Goal: Task Accomplishment & Management: Use online tool/utility

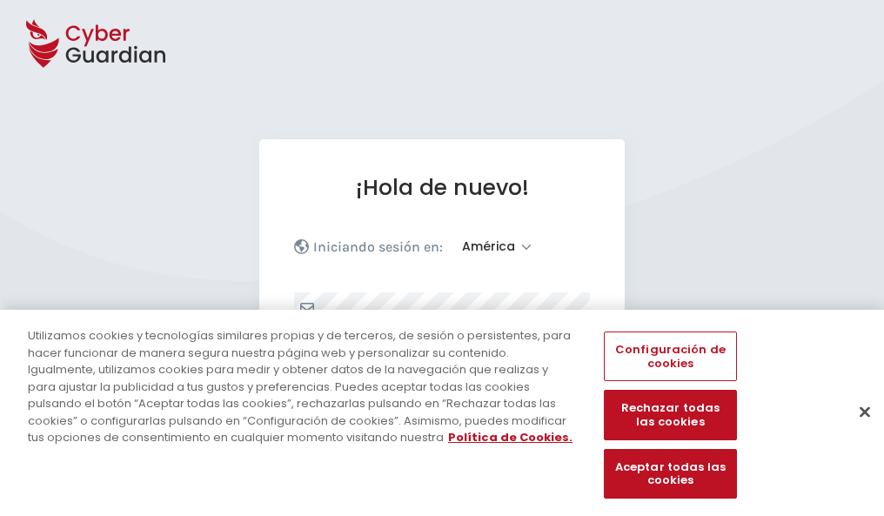
select select "América"
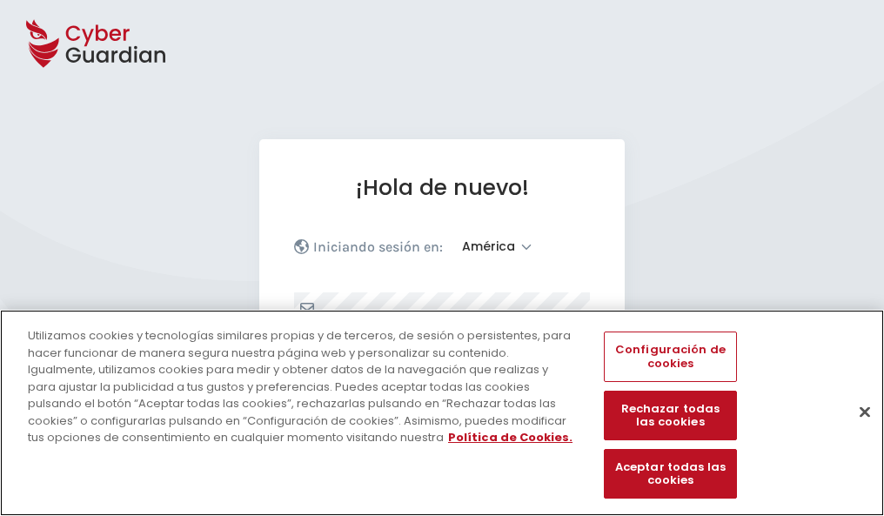
scroll to position [227, 0]
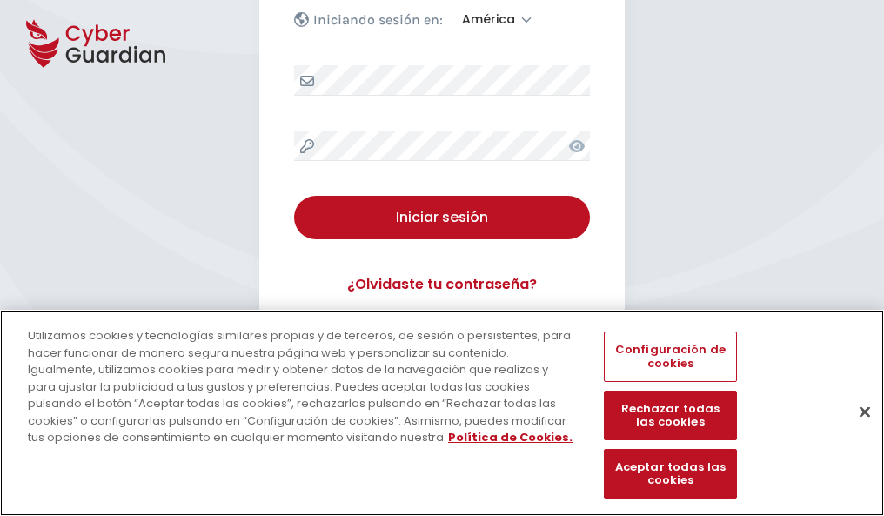
click at [856, 430] on button "Cerrar" at bounding box center [865, 412] width 38 height 38
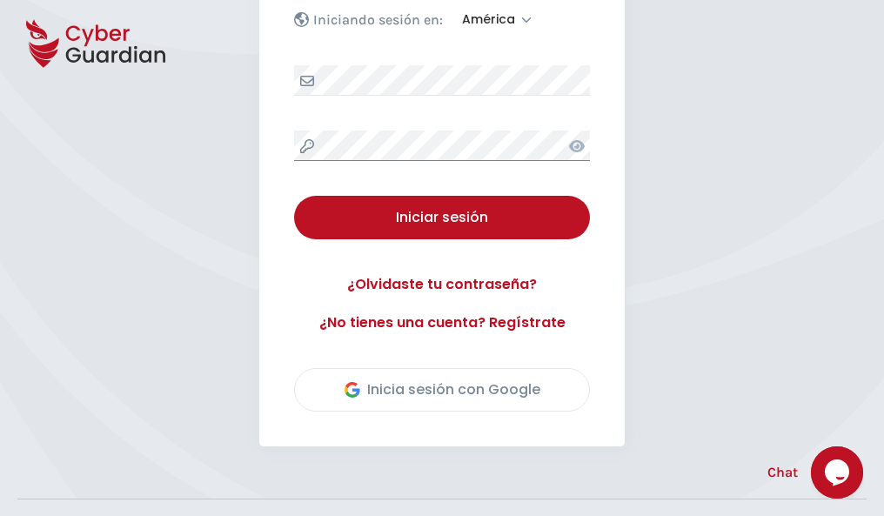
scroll to position [395, 0]
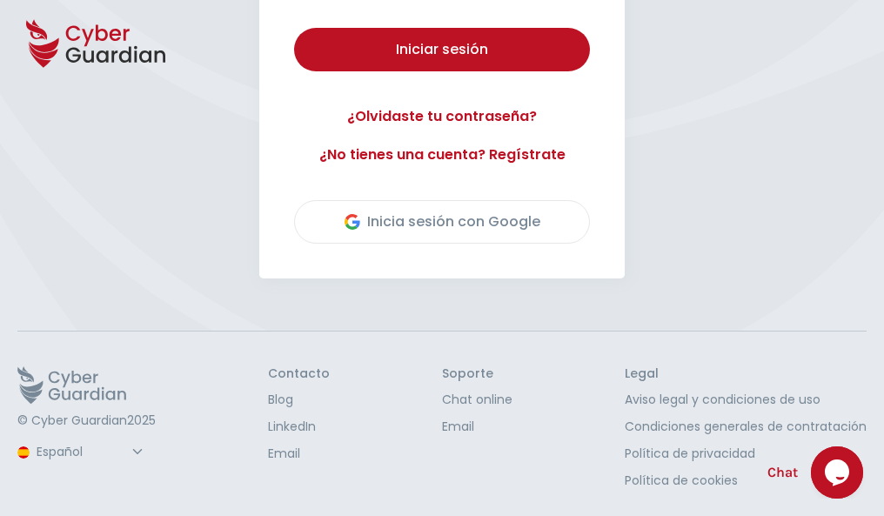
click at [294, 28] on button "Iniciar sesión" at bounding box center [442, 50] width 296 height 44
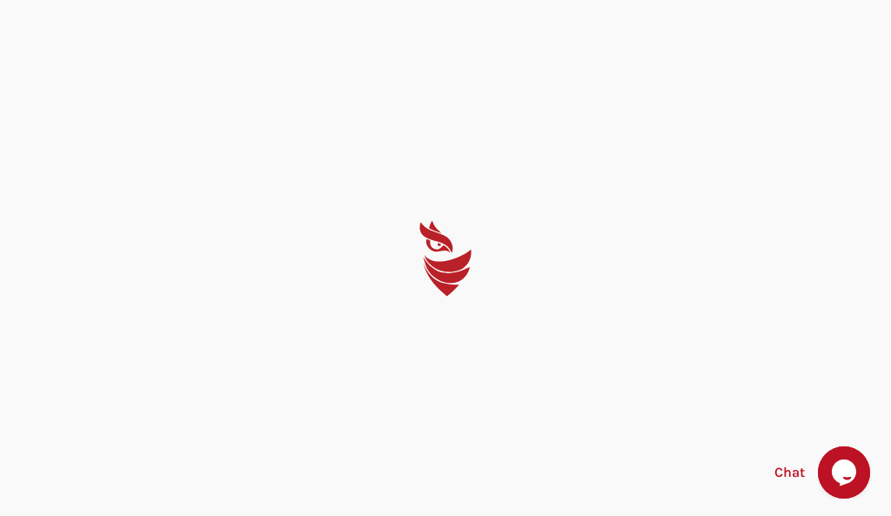
select select "English"
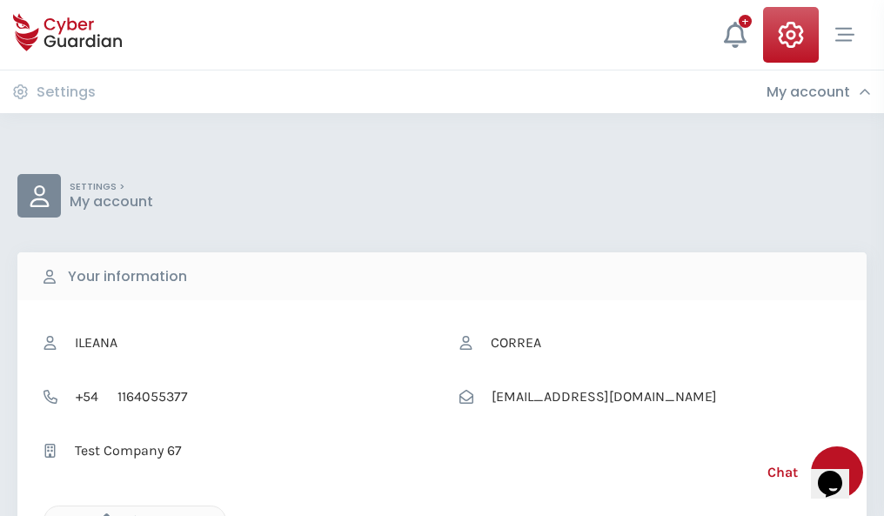
click at [102, 514] on icon "button" at bounding box center [102, 521] width 15 height 15
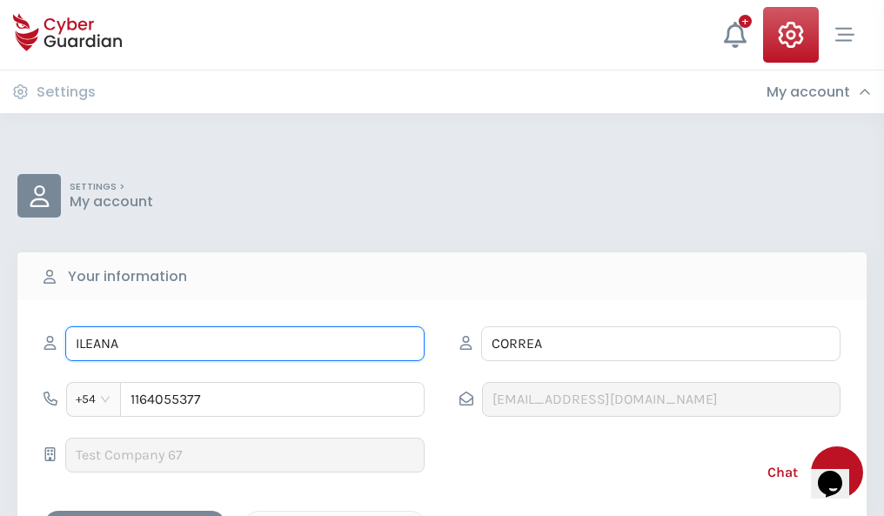
click at [245, 344] on input "ILEANA" at bounding box center [244, 343] width 359 height 35
type input "I"
type input "Cesar"
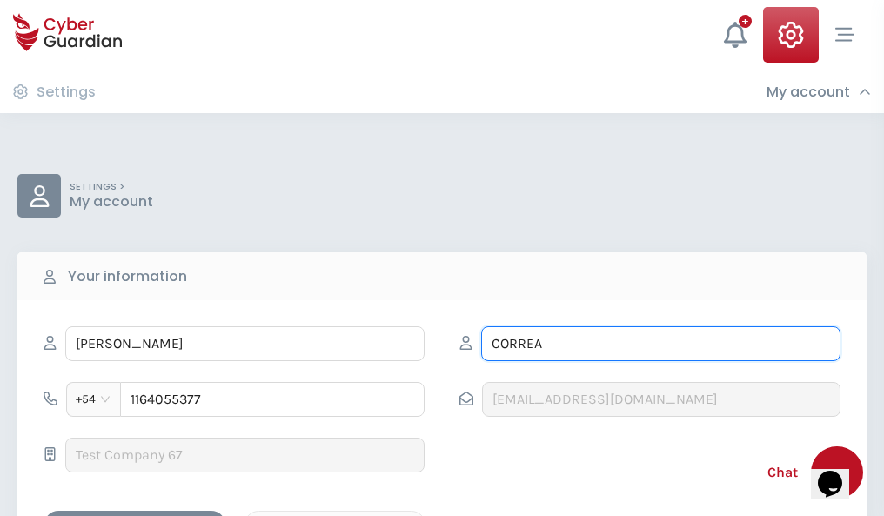
click at [661, 344] on input "CORREA" at bounding box center [660, 343] width 359 height 35
type input "C"
type input "Elías"
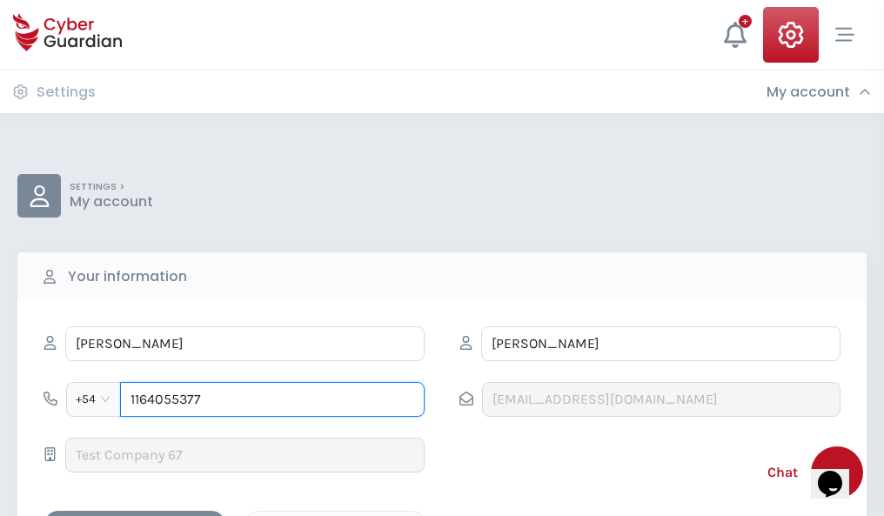
click at [272, 400] on input "1164055377" at bounding box center [272, 399] width 305 height 35
type input "1"
type input "4979522970"
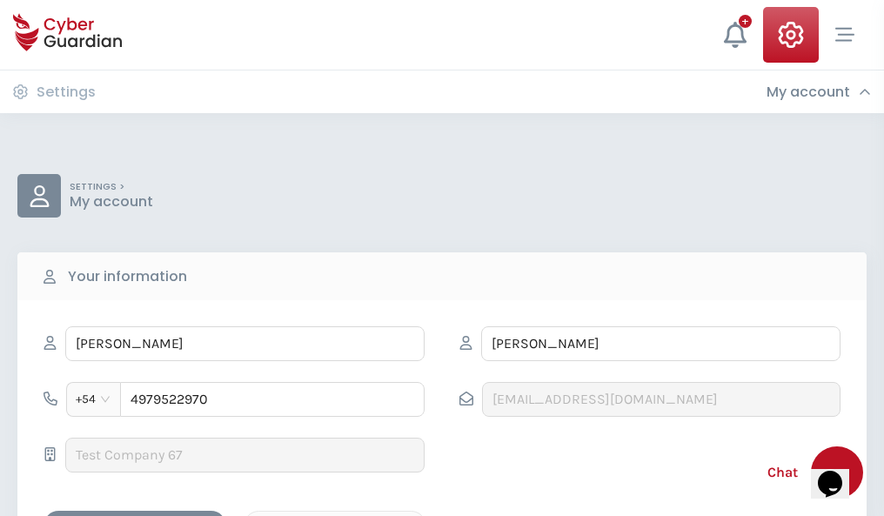
click at [335, 515] on div "Cancel" at bounding box center [335, 526] width 155 height 22
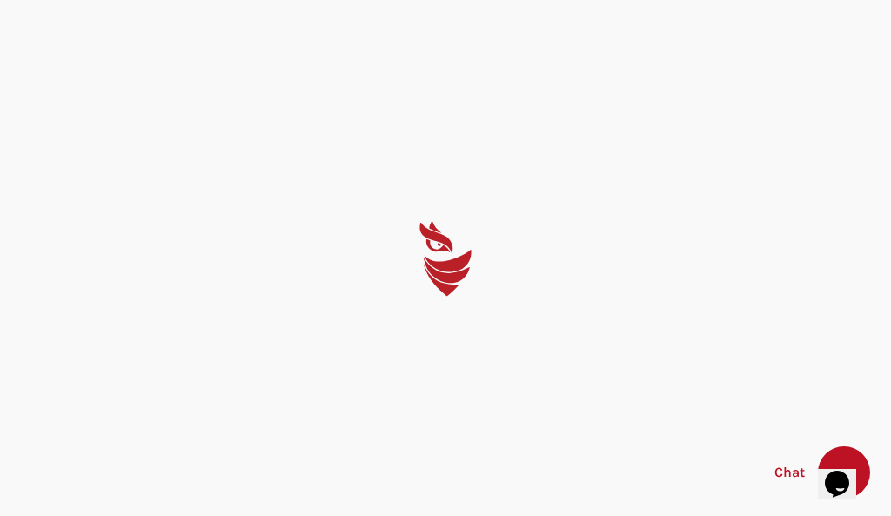
select select "English"
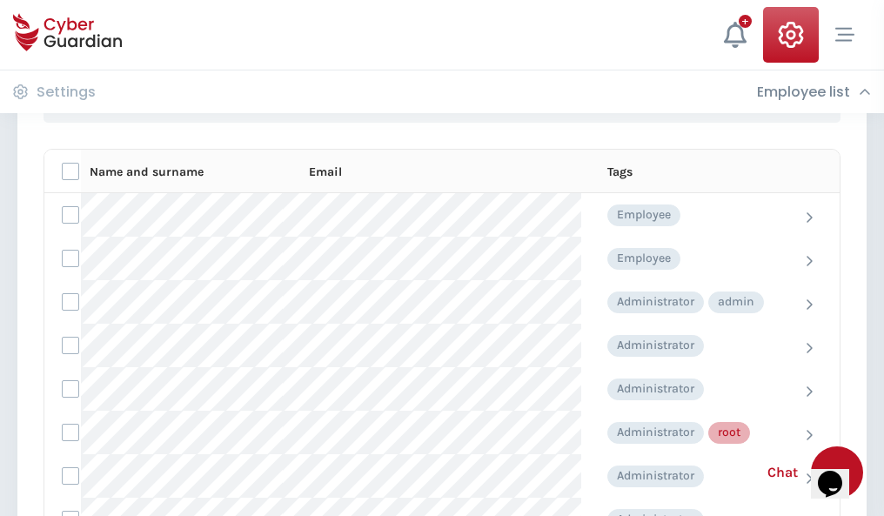
scroll to position [876, 0]
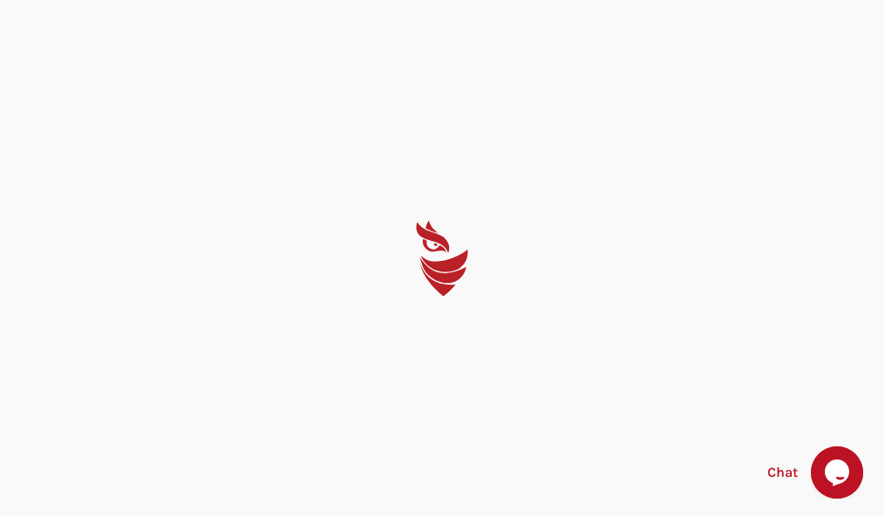
select select "English"
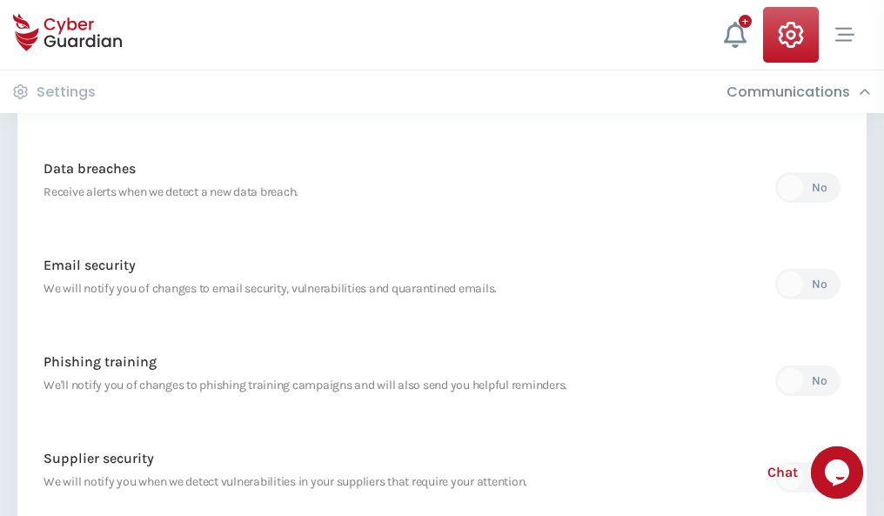
scroll to position [917, 0]
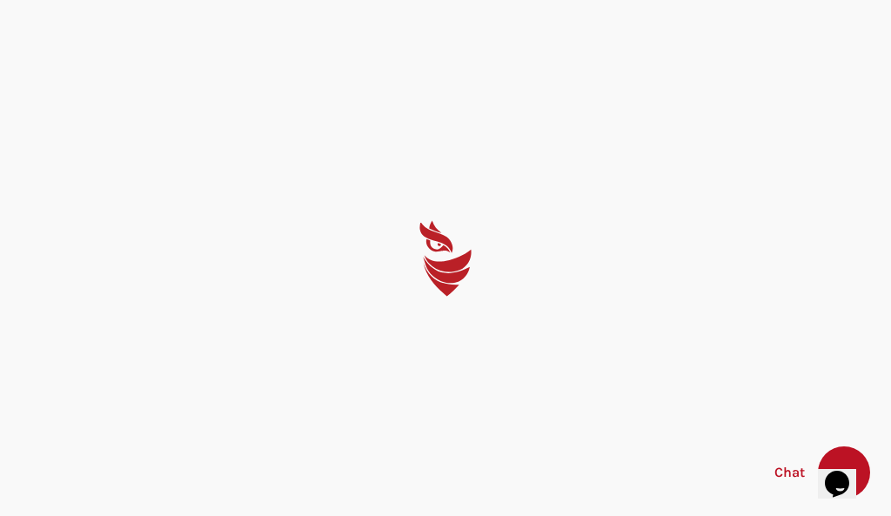
select select "English"
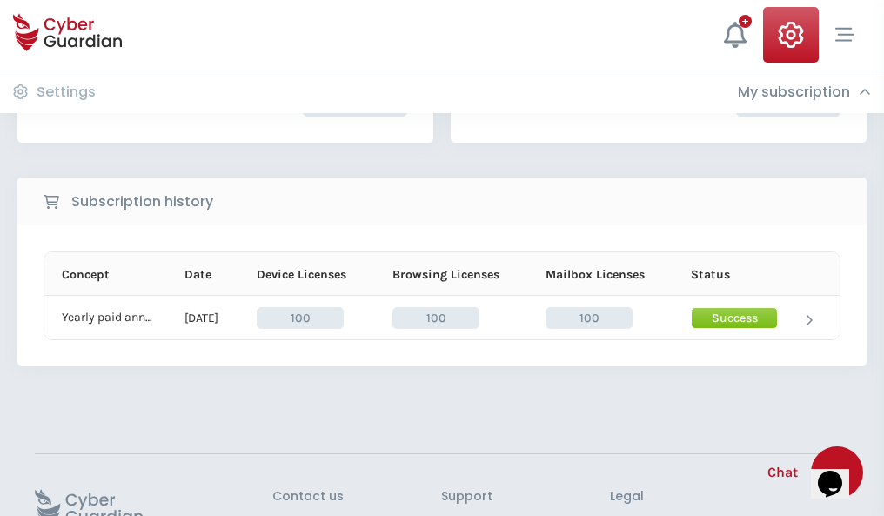
scroll to position [441, 0]
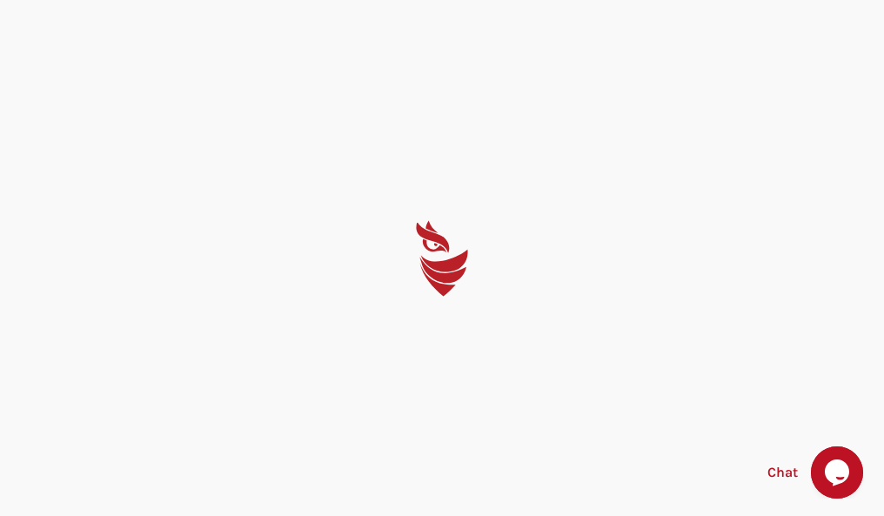
select select "English"
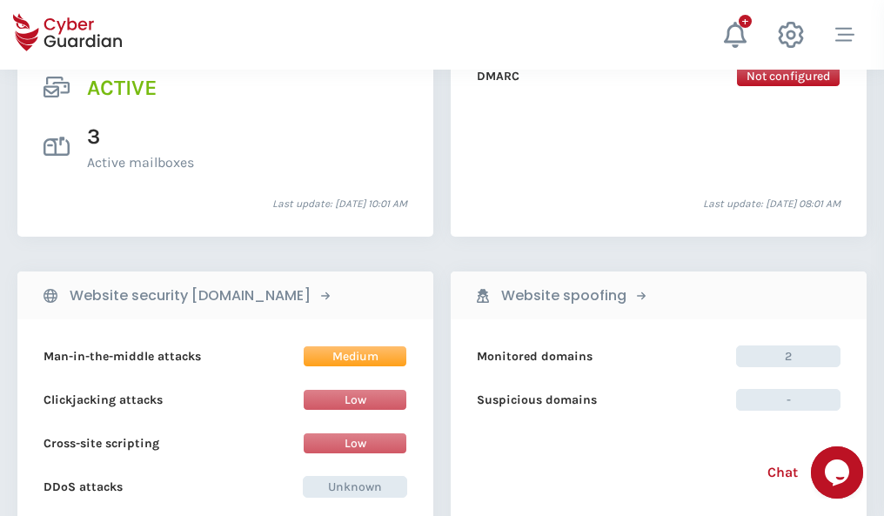
scroll to position [1769, 0]
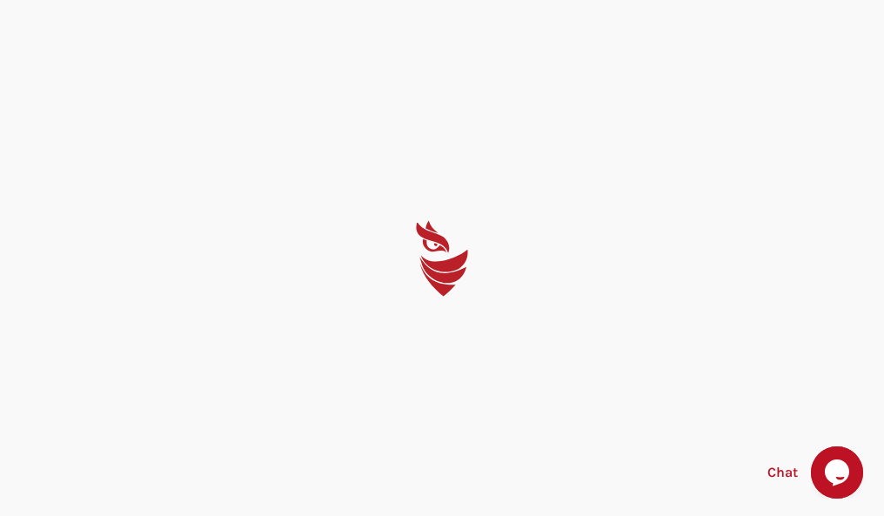
select select "English"
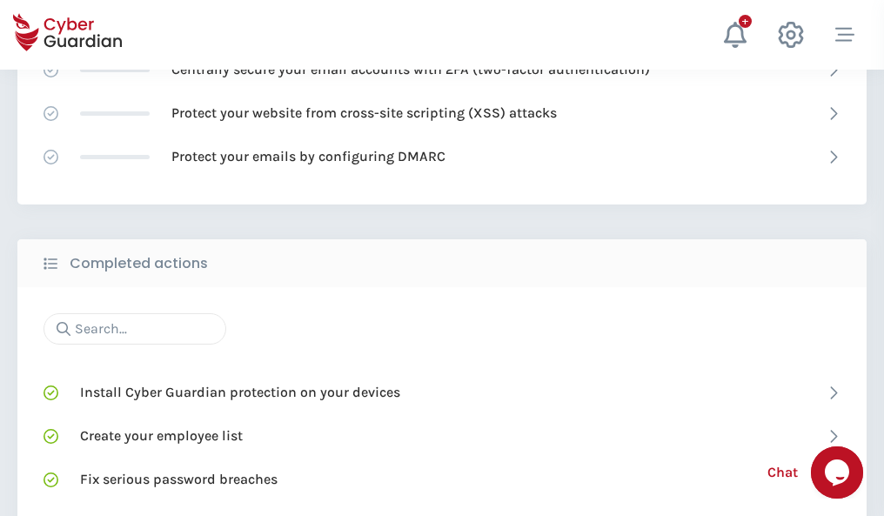
scroll to position [1159, 0]
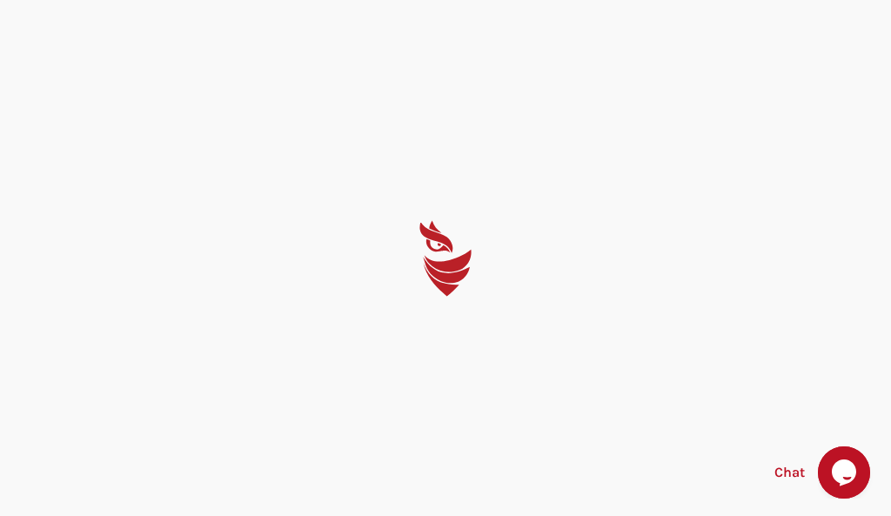
select select "English"
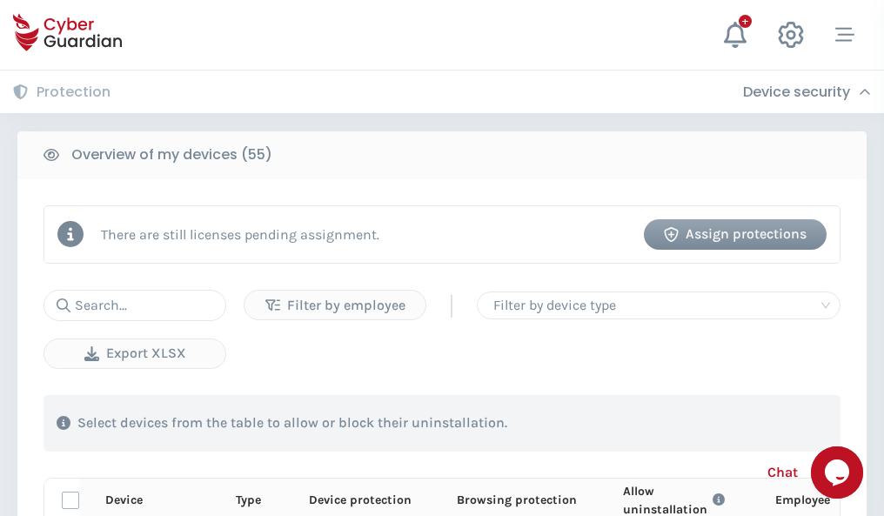
scroll to position [1517, 0]
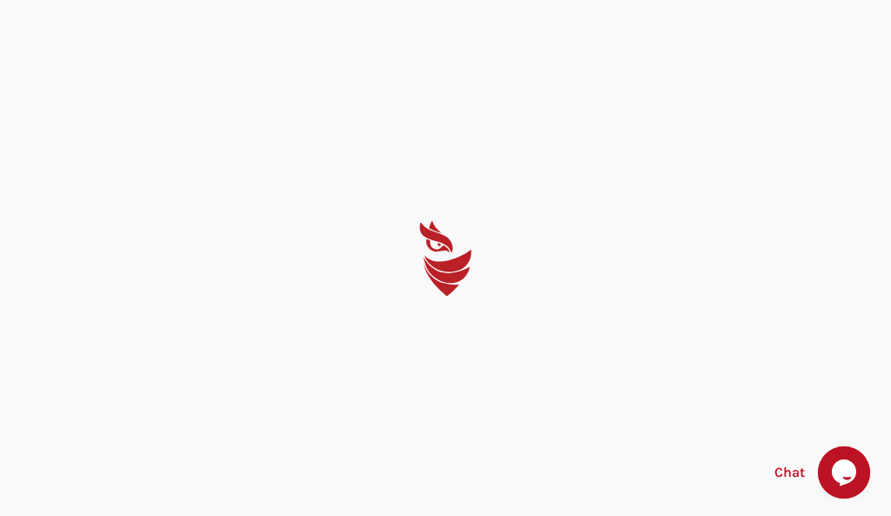
select select "English"
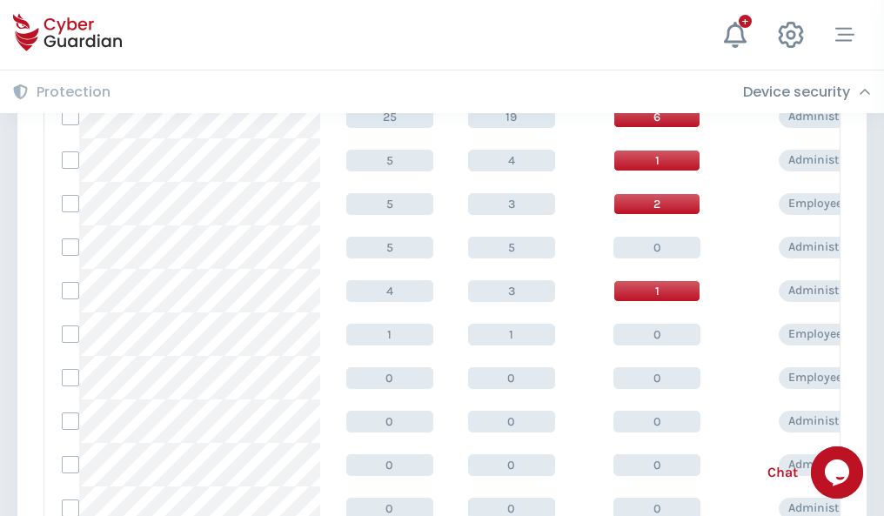
scroll to position [877, 0]
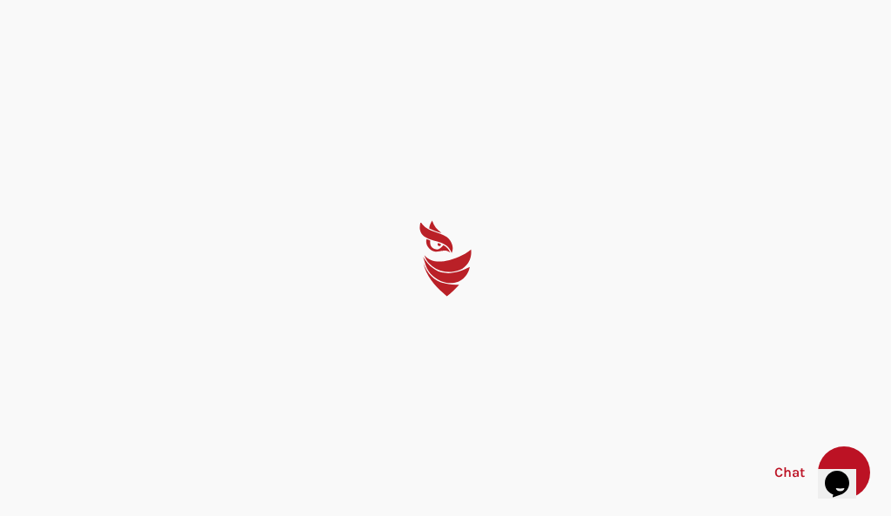
select select "English"
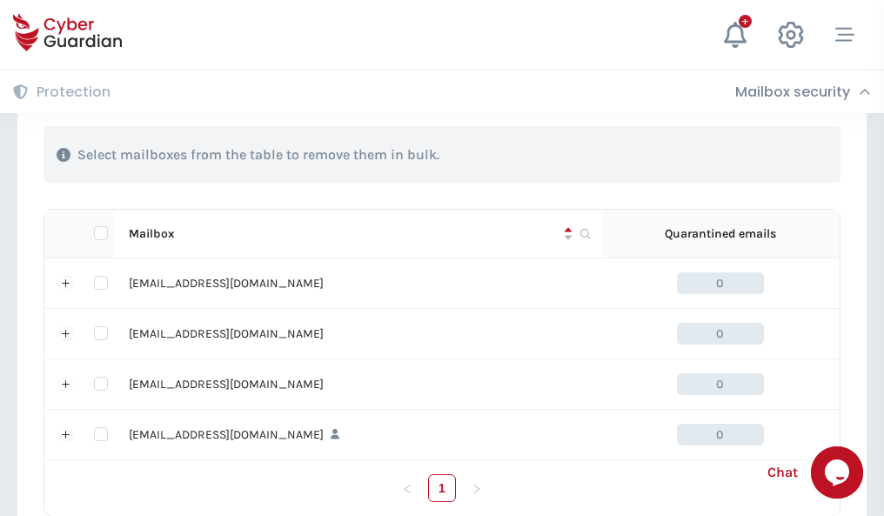
scroll to position [857, 0]
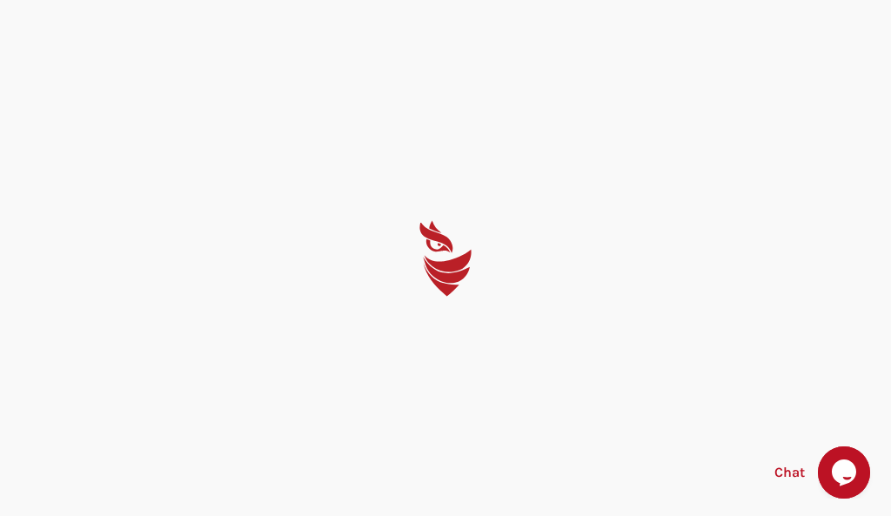
select select "English"
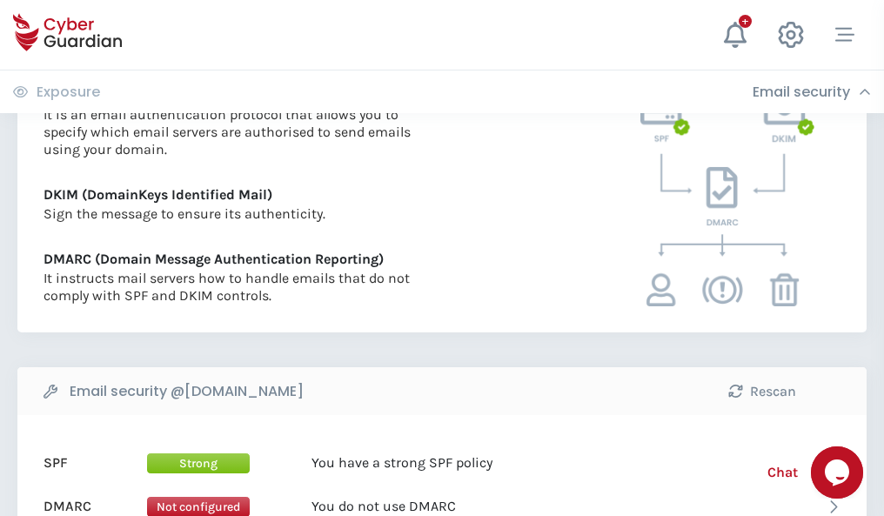
scroll to position [939, 0]
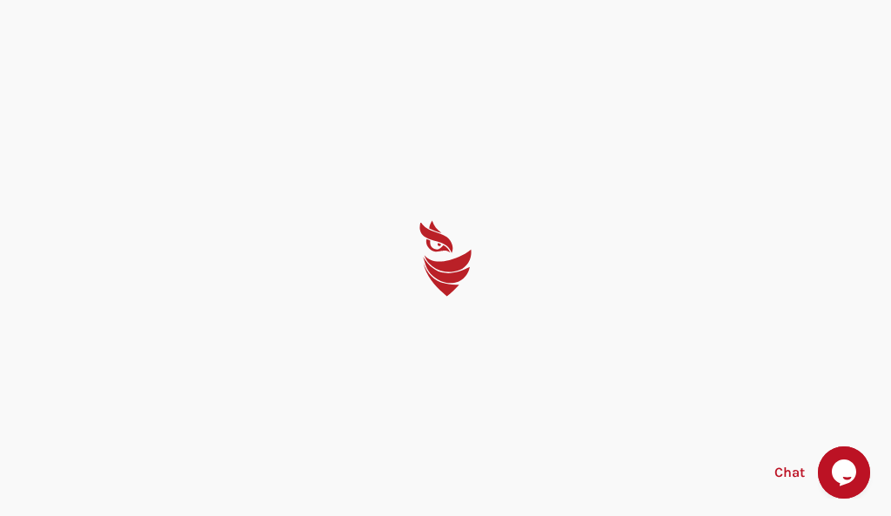
select select "English"
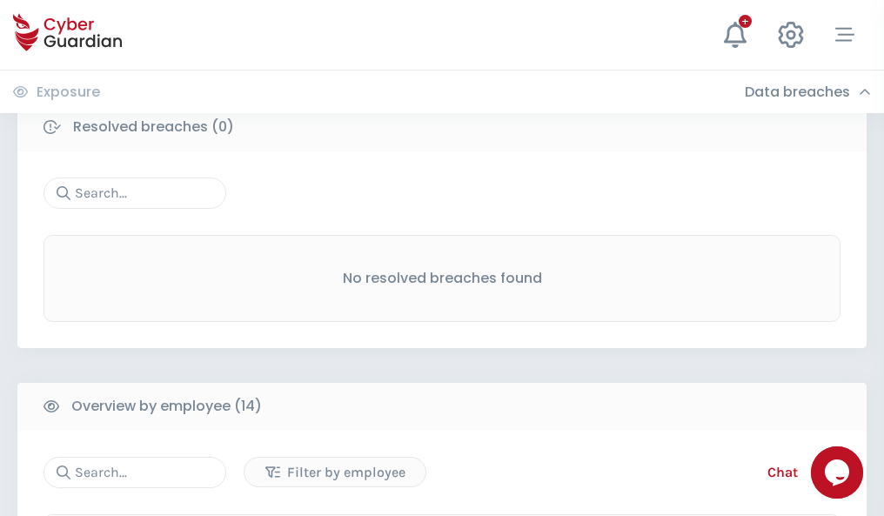
scroll to position [1572, 0]
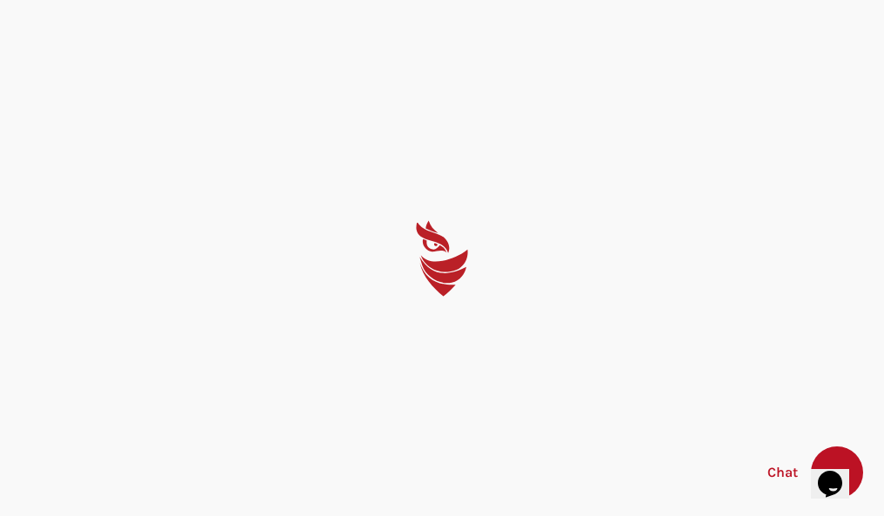
select select "English"
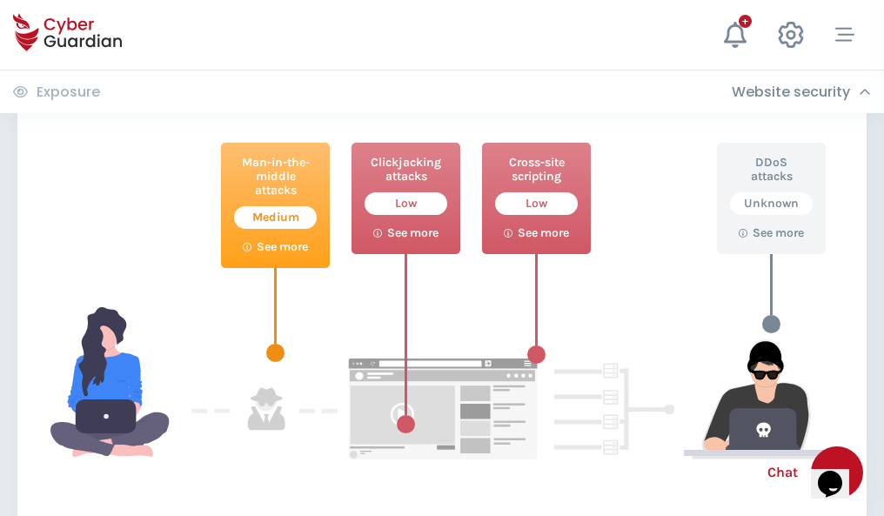
scroll to position [948, 0]
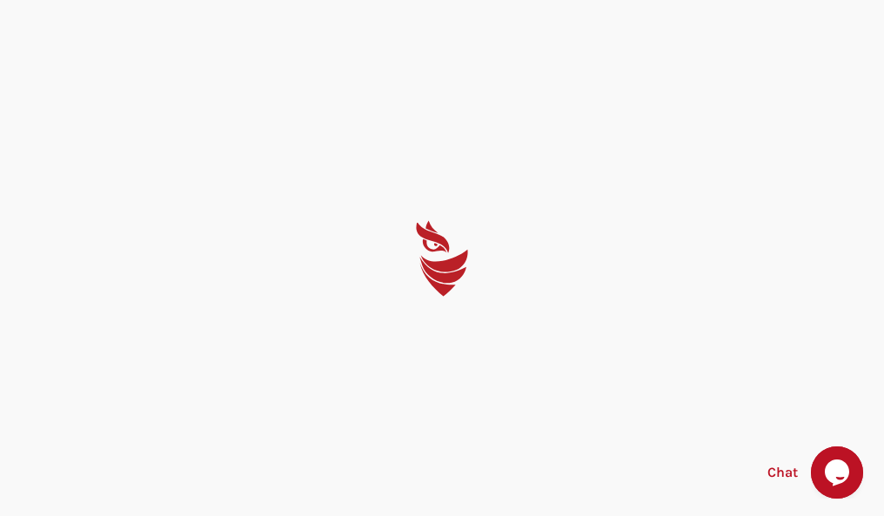
select select "English"
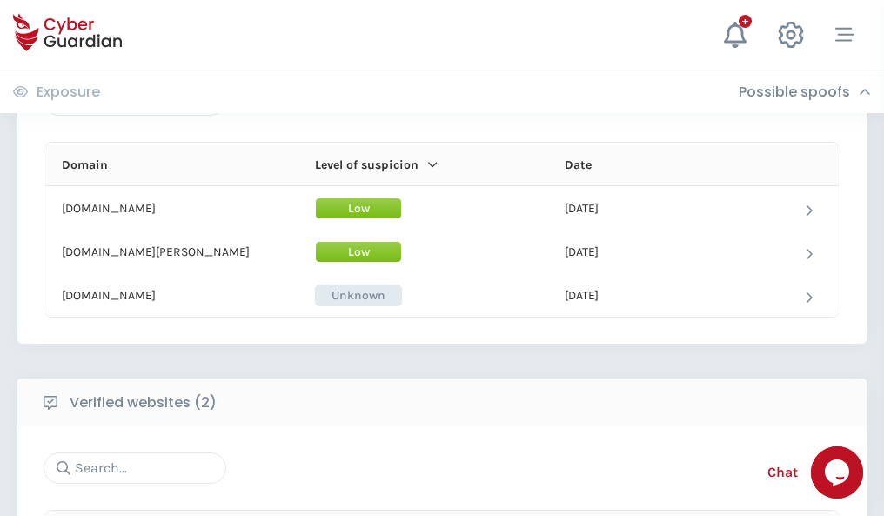
scroll to position [1044, 0]
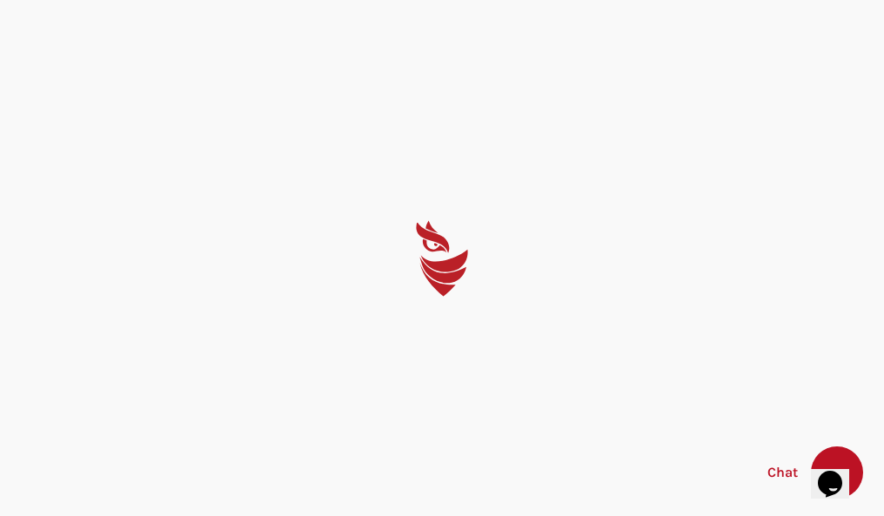
select select "English"
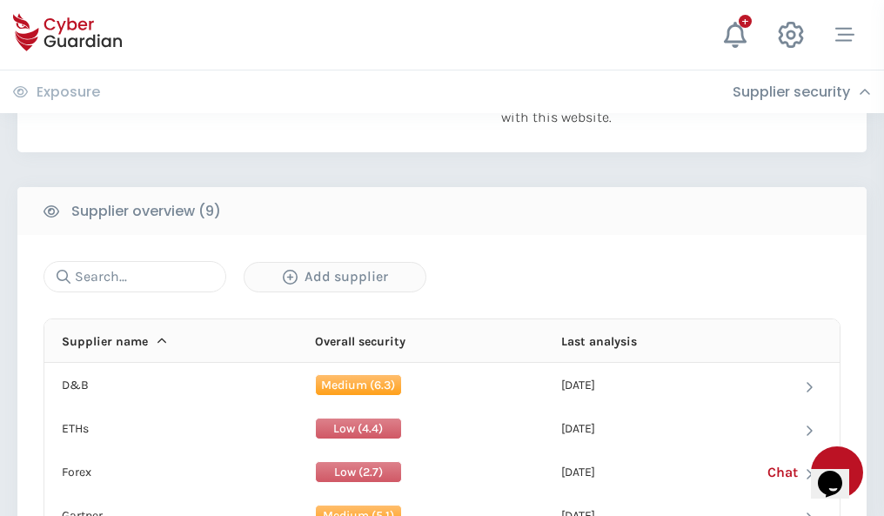
scroll to position [1214, 0]
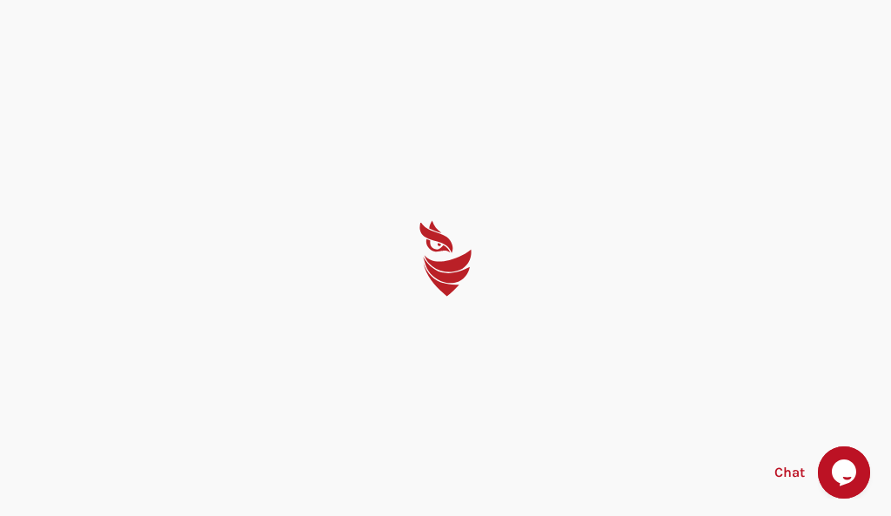
select select "English"
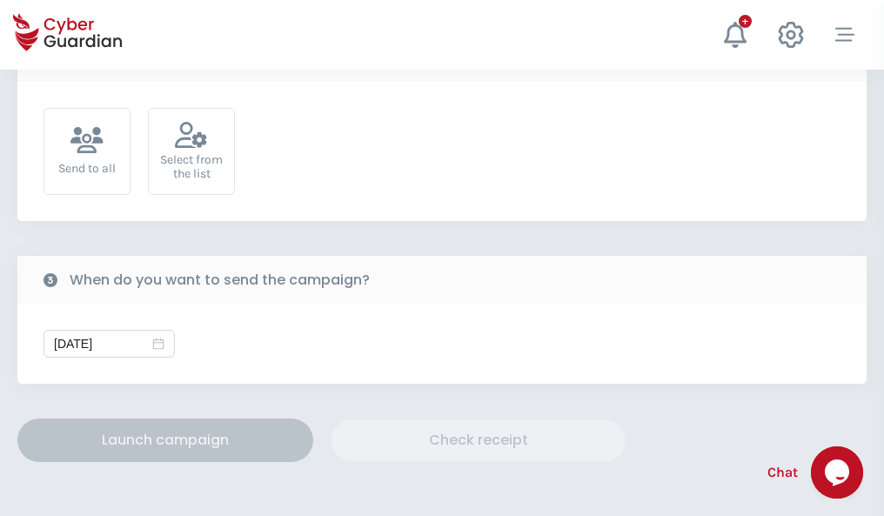
scroll to position [637, 0]
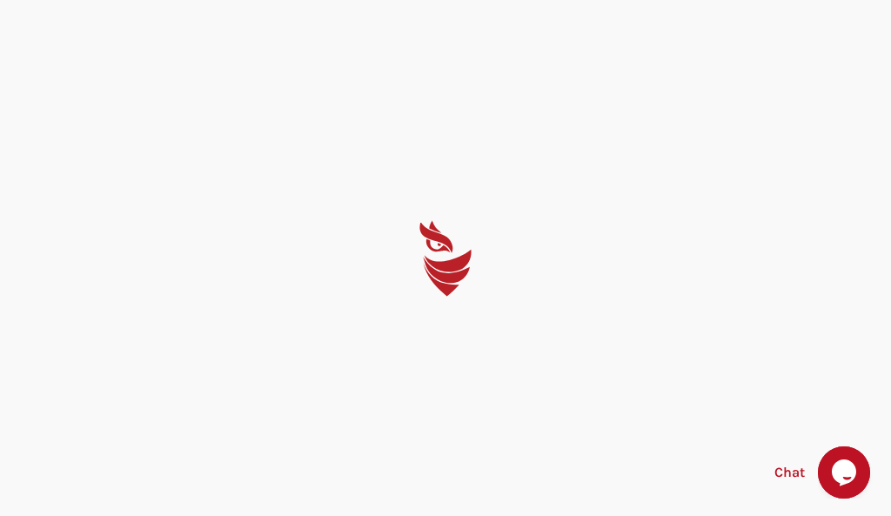
select select "English"
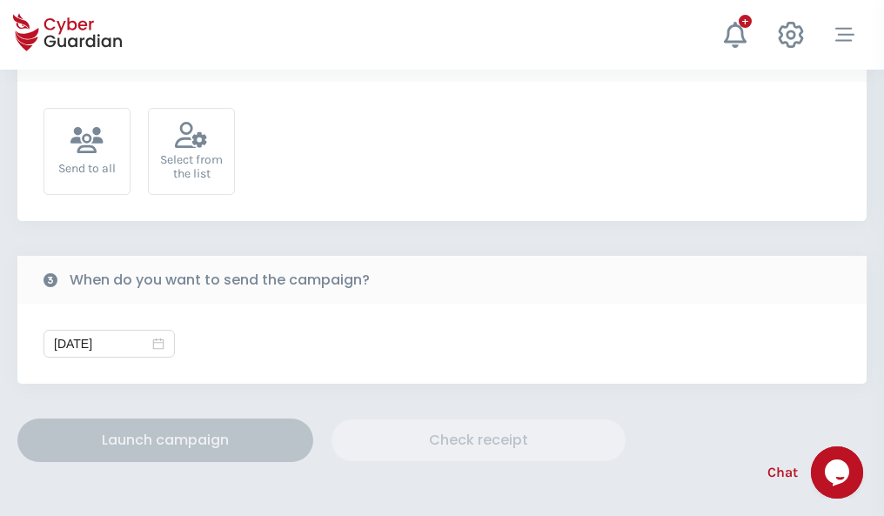
scroll to position [637, 0]
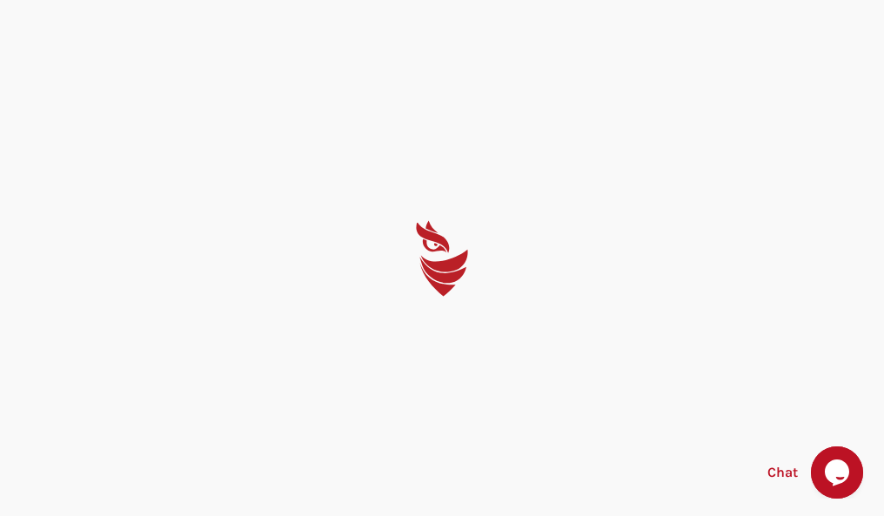
select select "English"
